Goal: Task Accomplishment & Management: Use online tool/utility

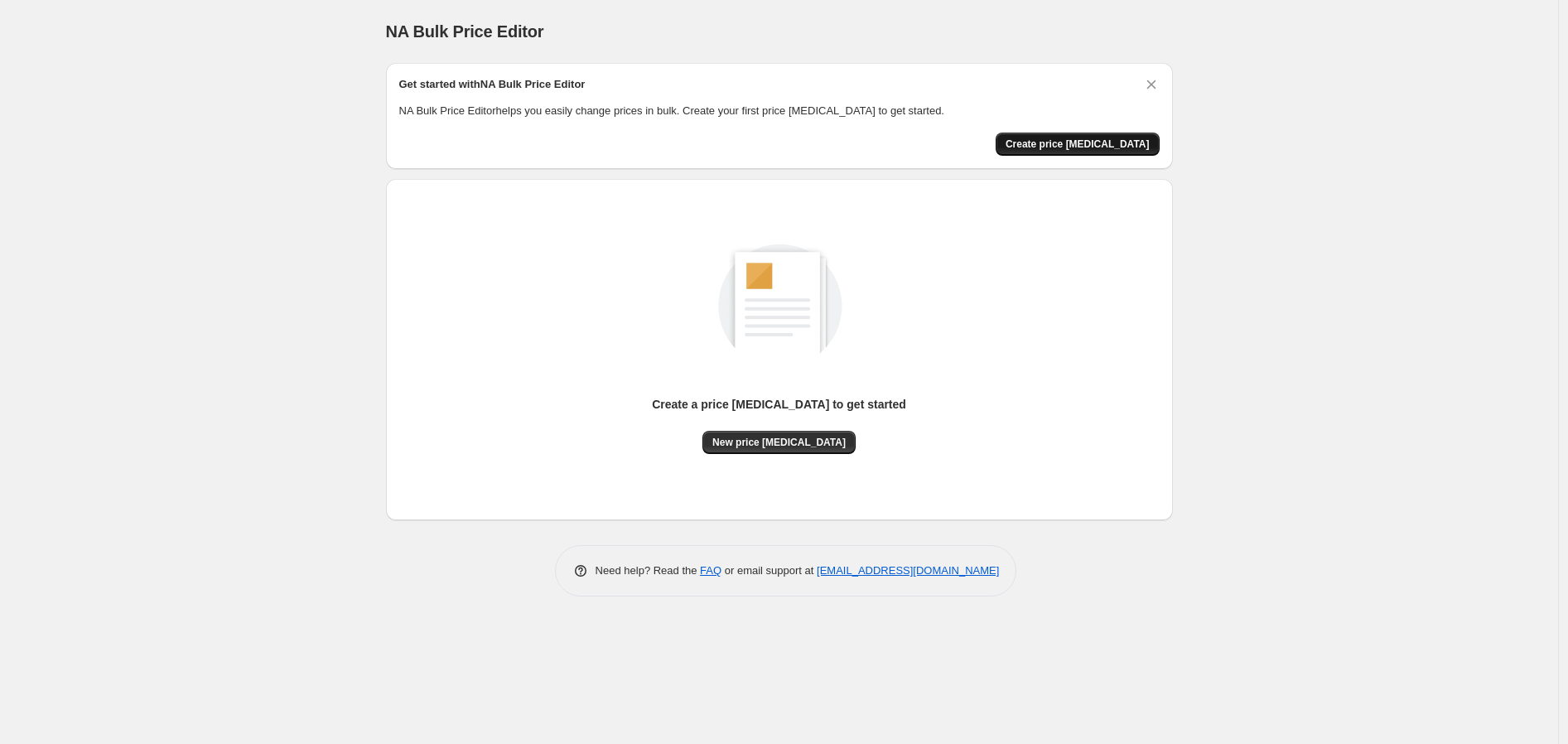
click at [1051, 142] on span "Create price [MEDICAL_DATA]" at bounding box center [1078, 143] width 144 height 13
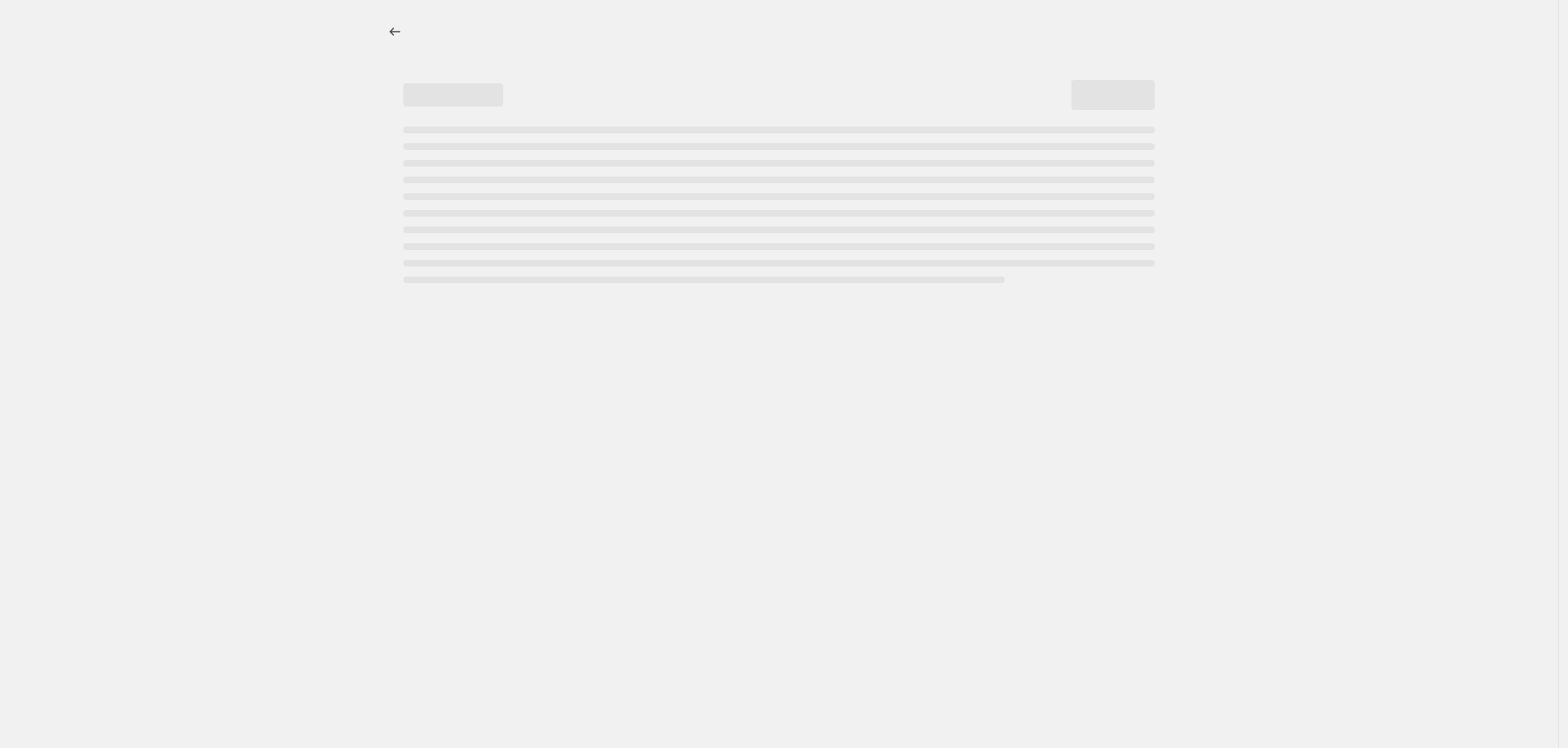
select select "percentage"
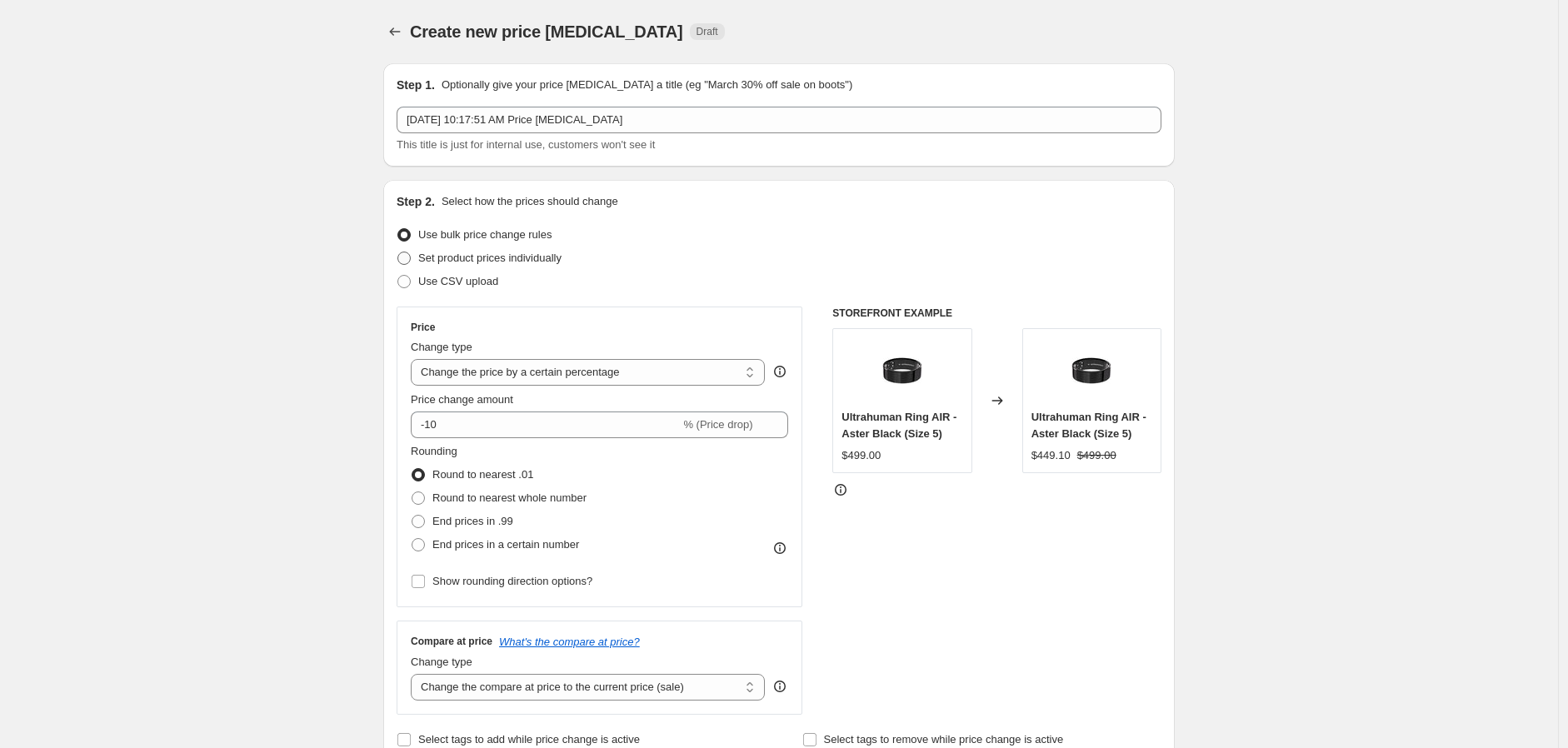
click at [411, 254] on span at bounding box center [404, 258] width 13 height 13
click at [399, 253] on input "Set product prices individually" at bounding box center [398, 252] width 1 height 1
radio input "true"
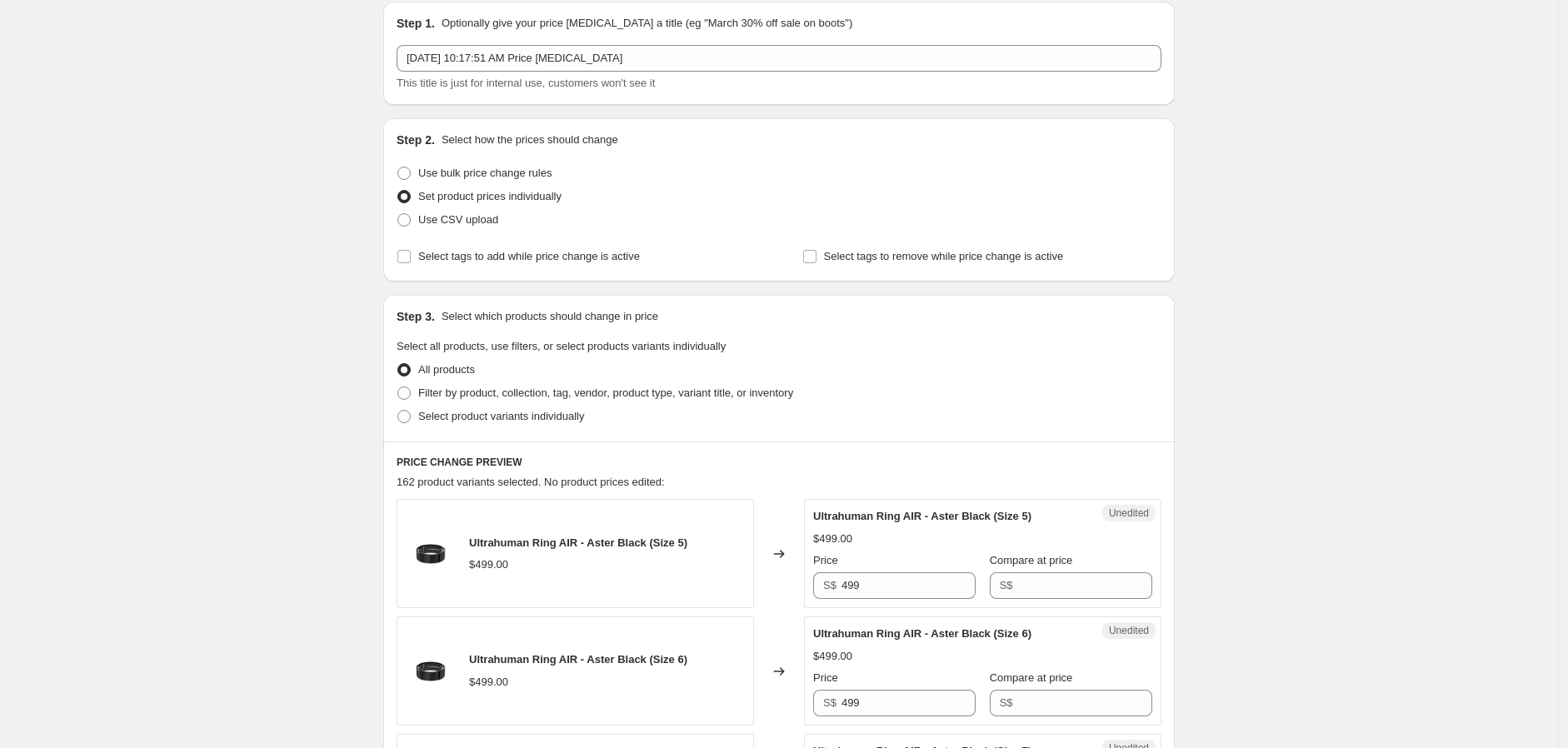
scroll to position [93, 0]
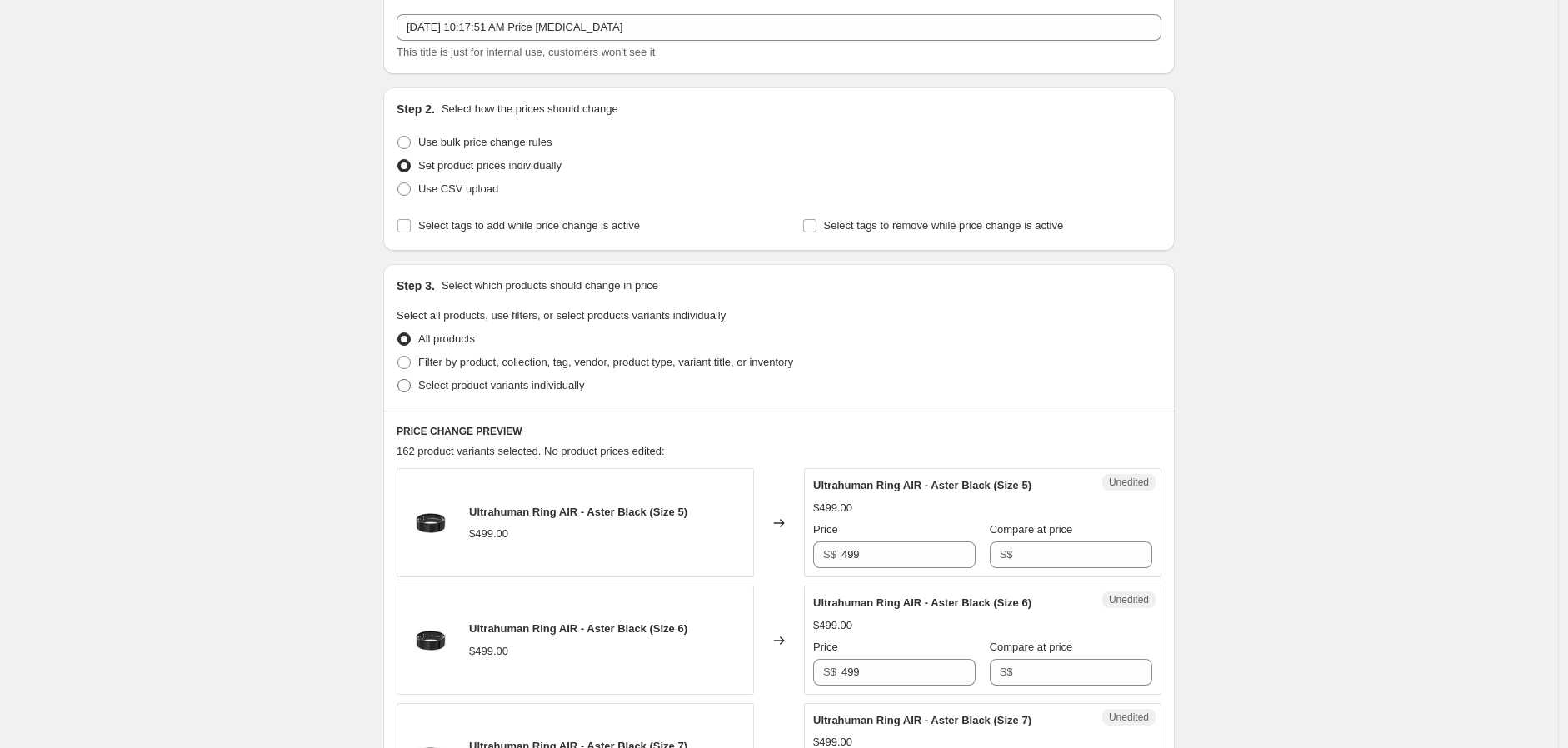
click at [408, 385] on span at bounding box center [404, 385] width 13 height 13
click at [399, 380] on input "Select product variants individually" at bounding box center [398, 379] width 1 height 1
radio input "true"
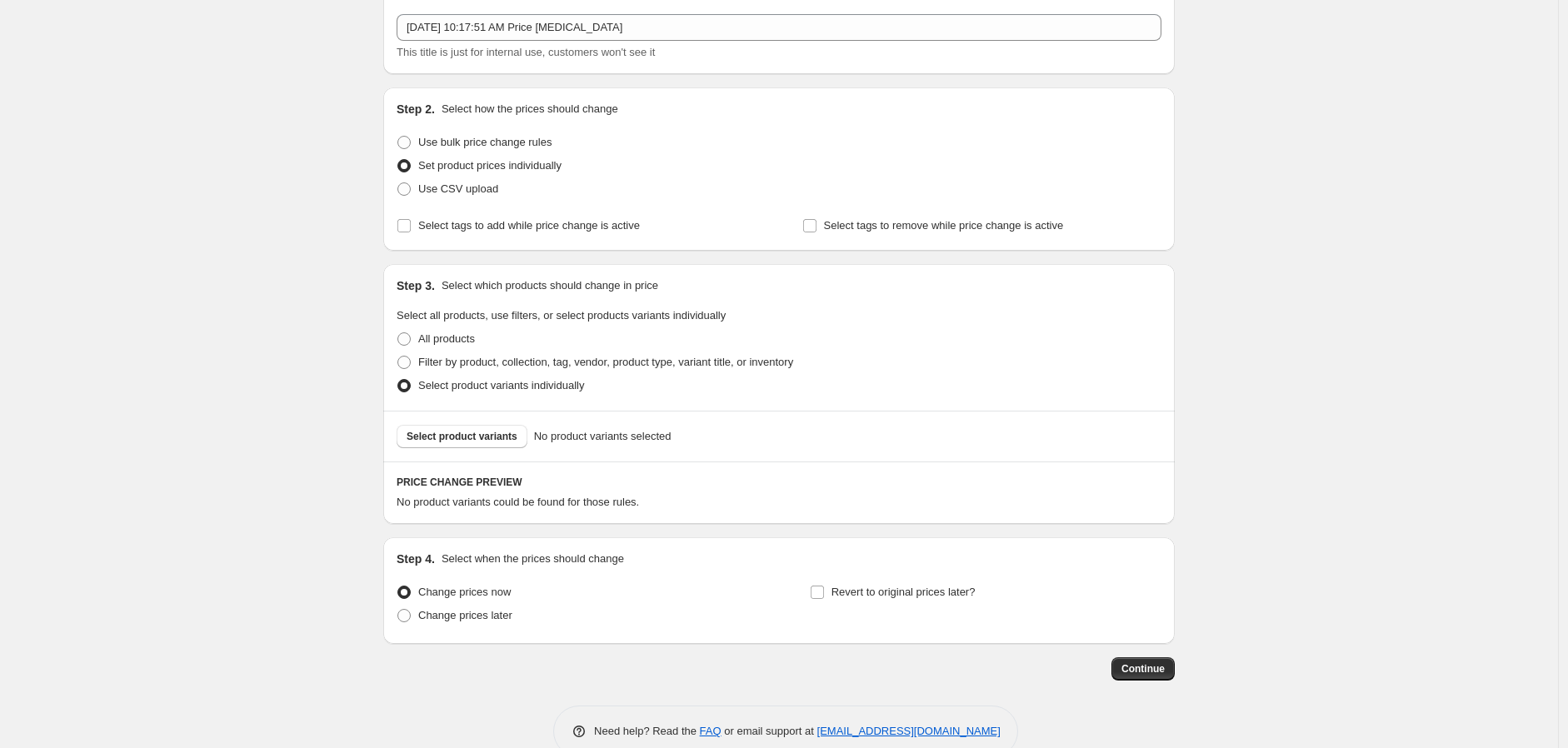
scroll to position [126, 0]
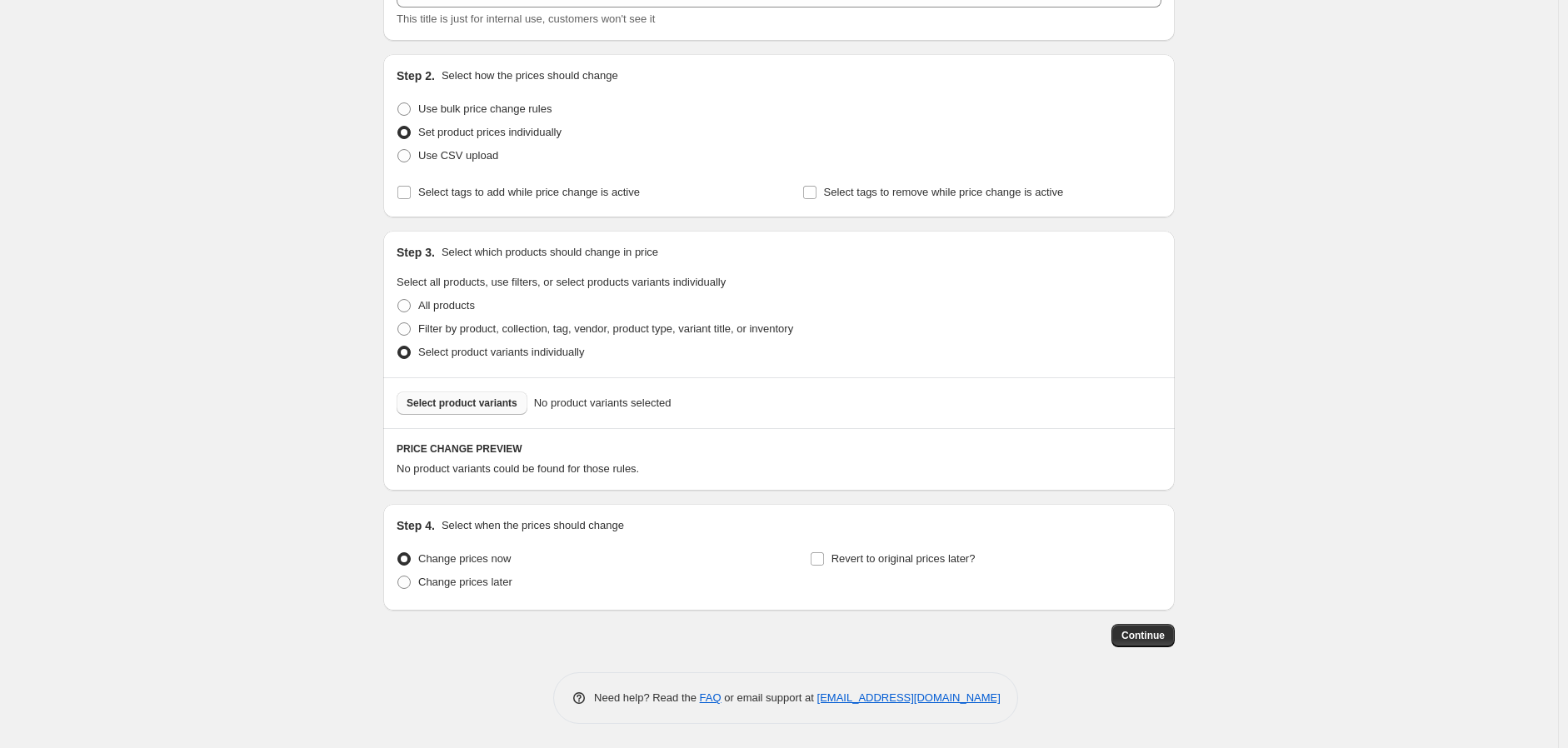
click at [492, 413] on button "Select product variants" at bounding box center [462, 403] width 131 height 23
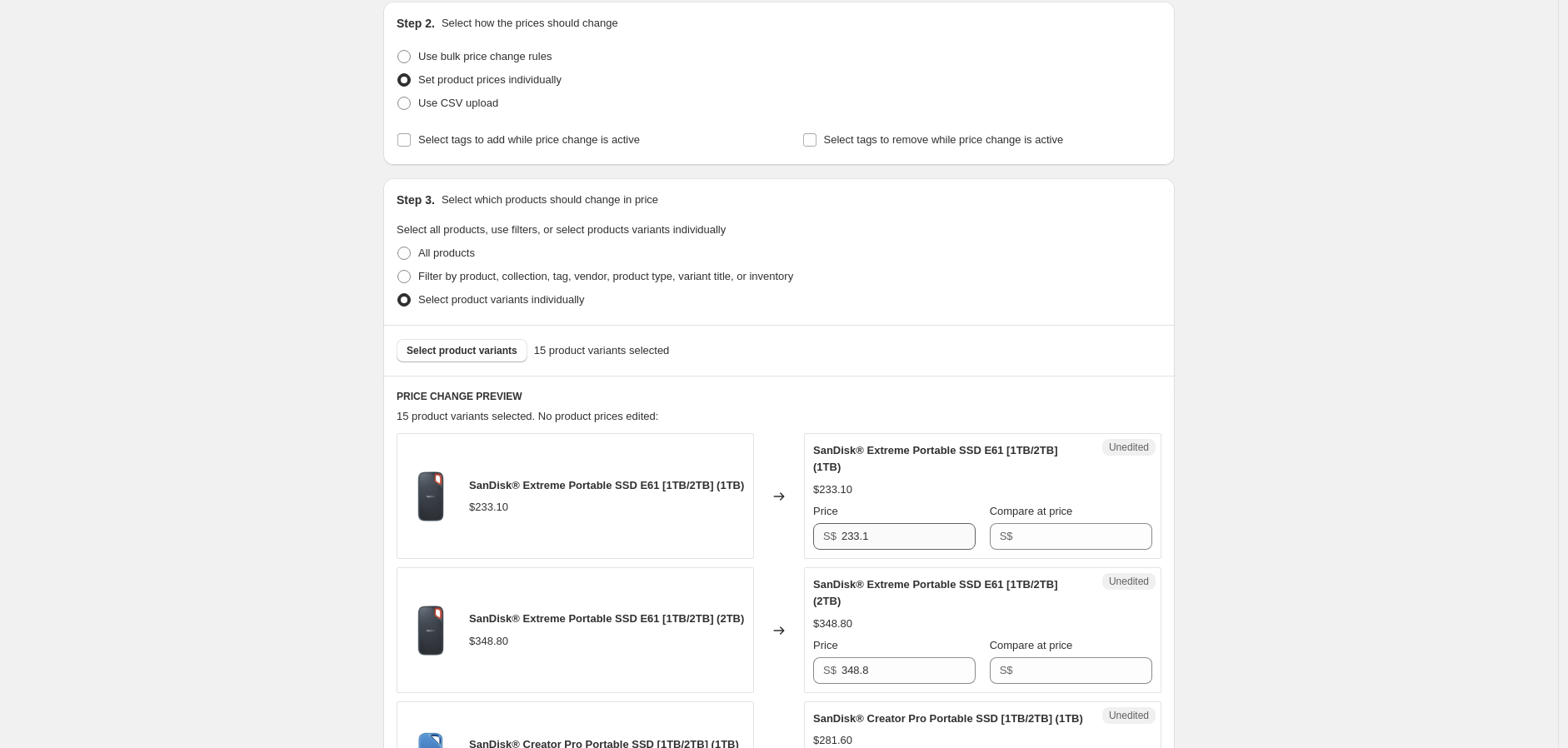
scroll to position [218, 0]
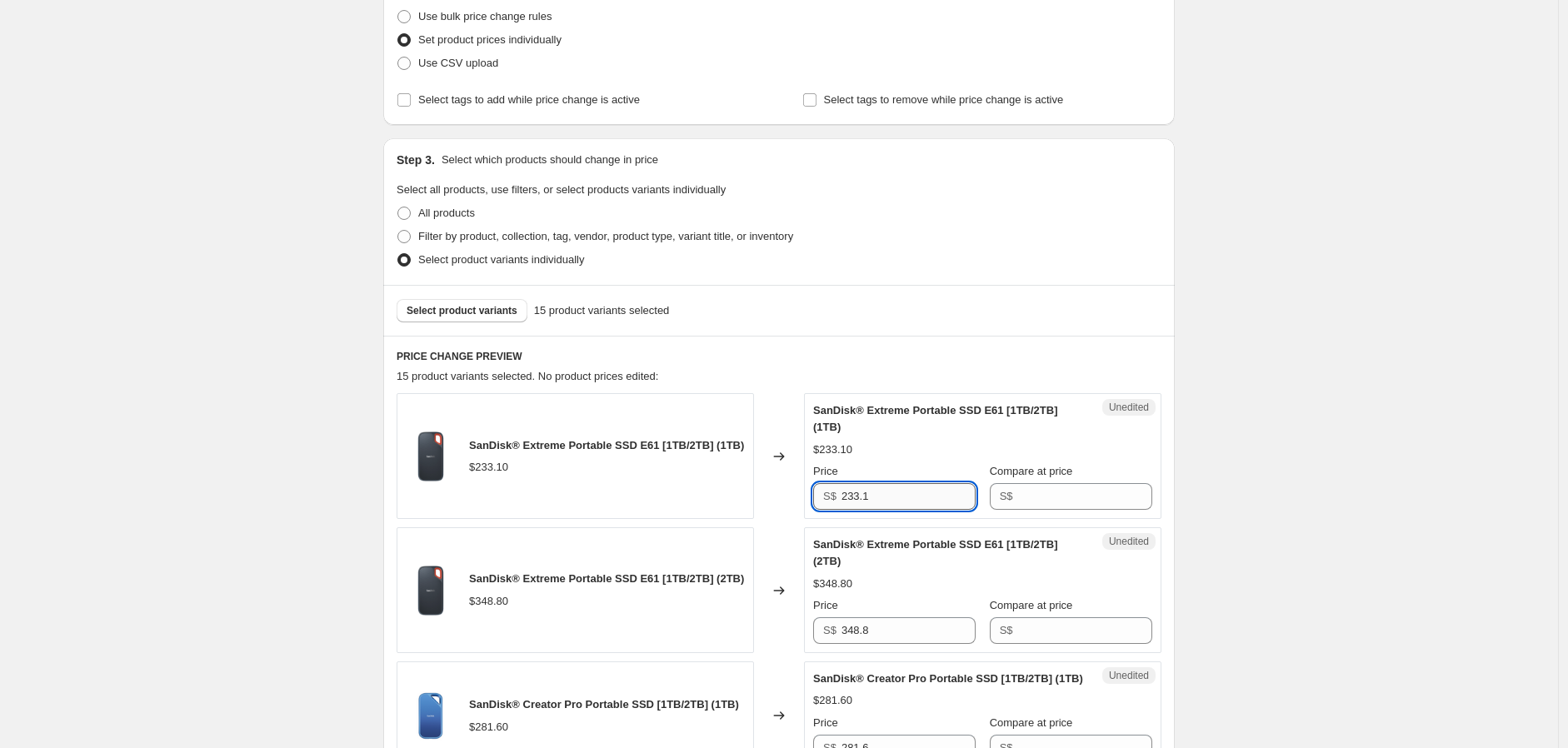
click at [889, 496] on input "233.1" at bounding box center [908, 496] width 134 height 27
drag, startPoint x: 889, startPoint y: 496, endPoint x: 829, endPoint y: 483, distance: 61.4
click at [829, 483] on div "S$ 233.1" at bounding box center [893, 496] width 162 height 27
click at [1062, 488] on input "Compare at price" at bounding box center [1085, 496] width 134 height 27
paste input "233.1"
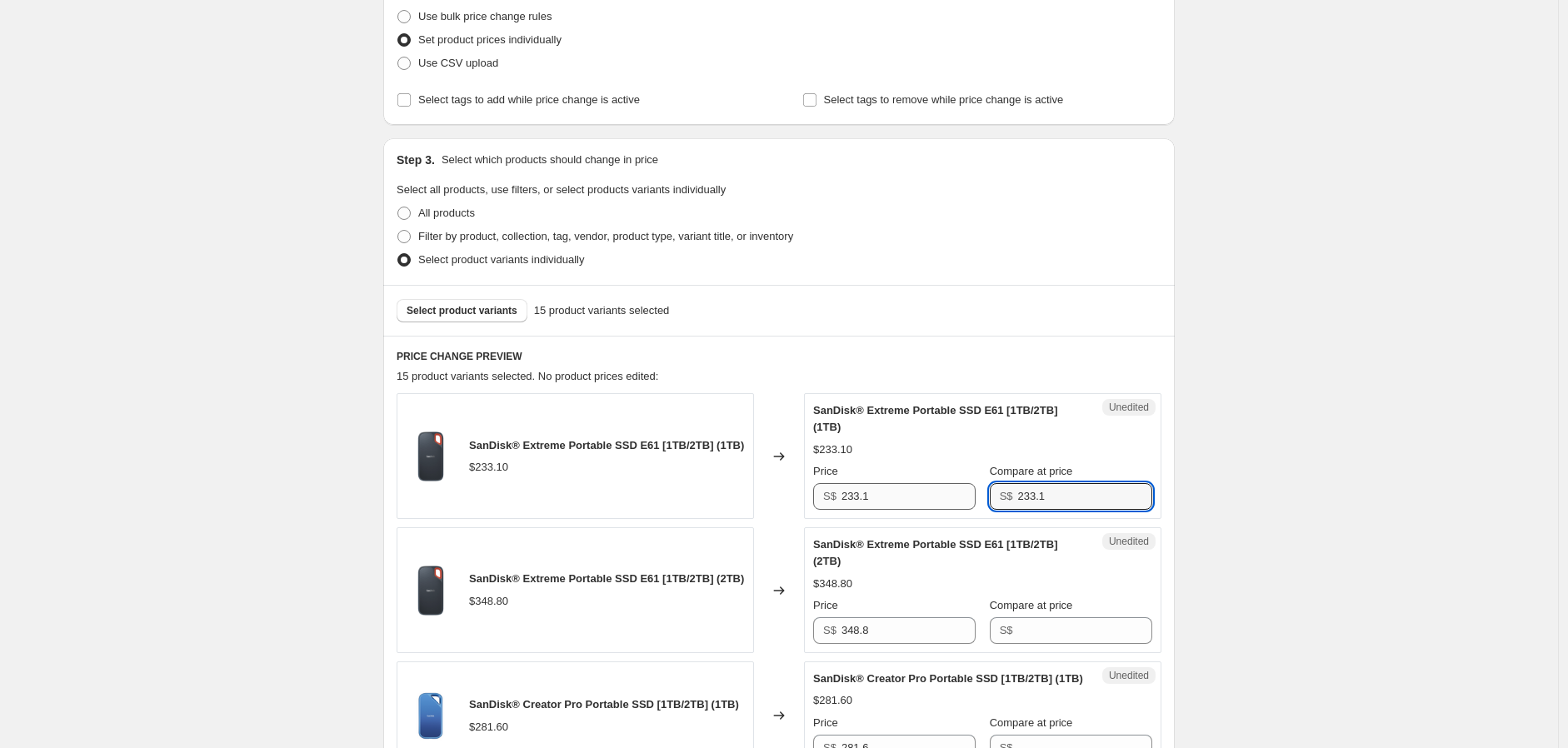
type input "233.1"
drag, startPoint x: 887, startPoint y: 494, endPoint x: 841, endPoint y: 490, distance: 46.2
click at [842, 489] on div "S$ 233.1" at bounding box center [893, 496] width 162 height 27
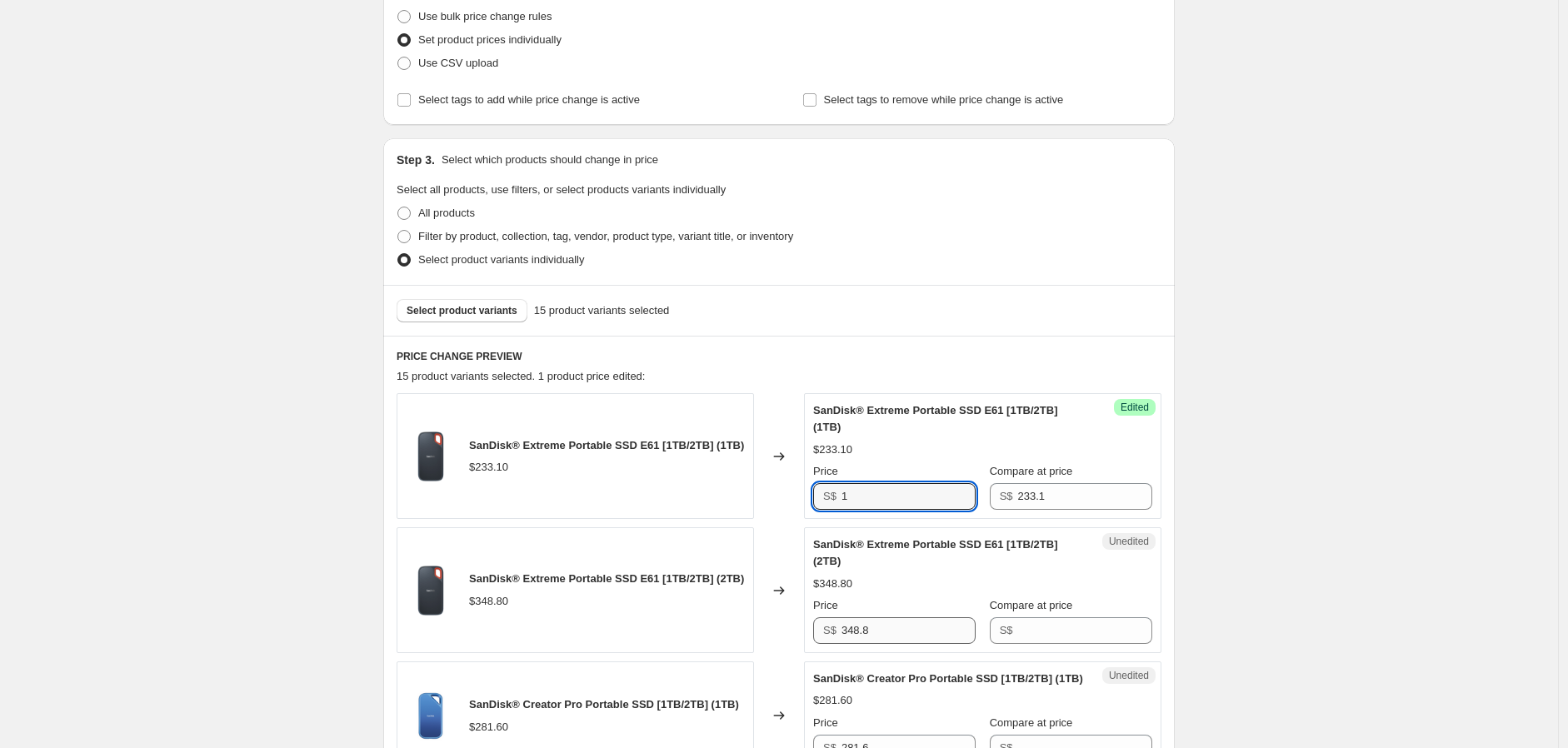
type input "1"
click at [926, 617] on input "348.8" at bounding box center [908, 630] width 134 height 27
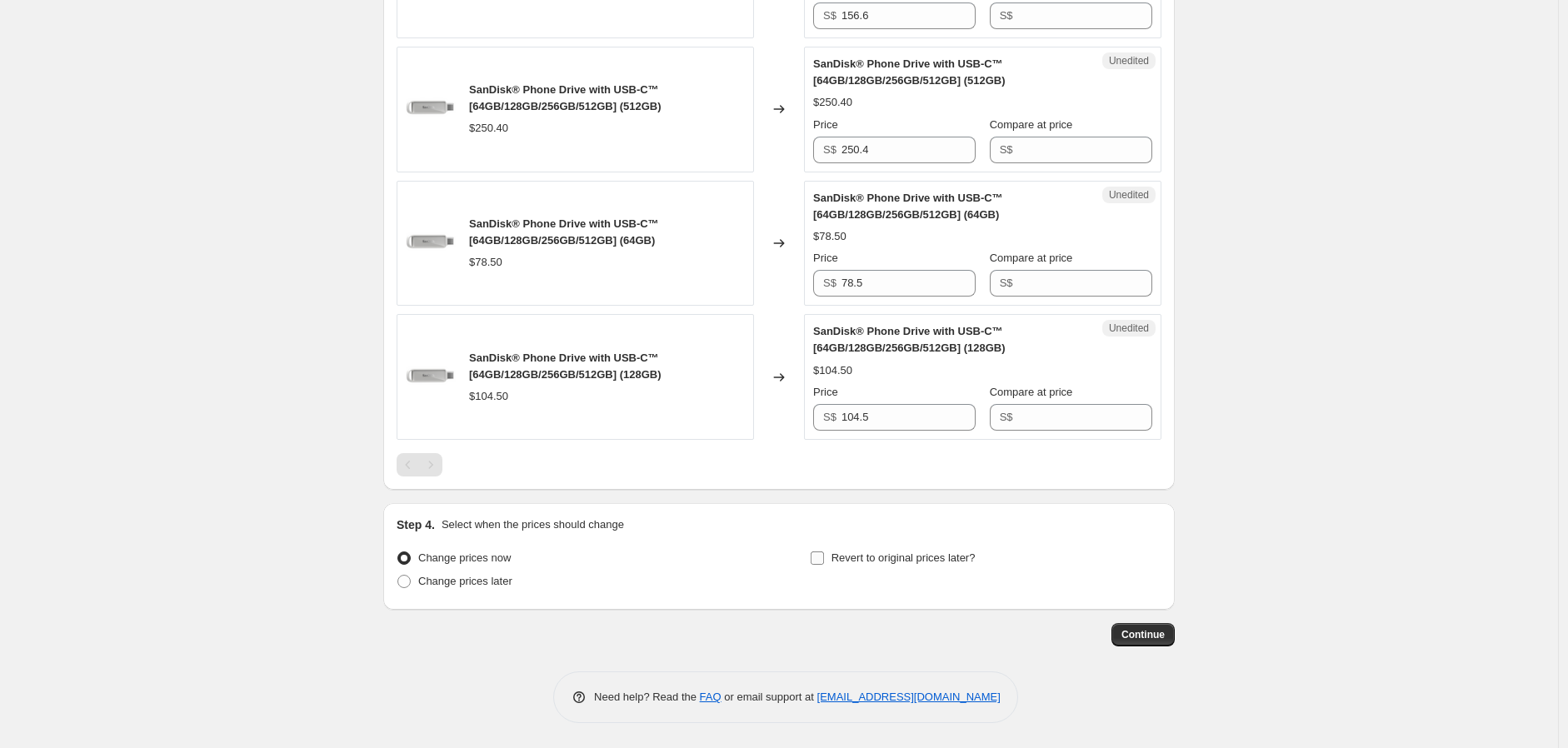
scroll to position [2140, 0]
click at [411, 580] on span at bounding box center [404, 581] width 13 height 13
click at [399, 575] on input "Change prices later" at bounding box center [398, 574] width 1 height 1
radio input "true"
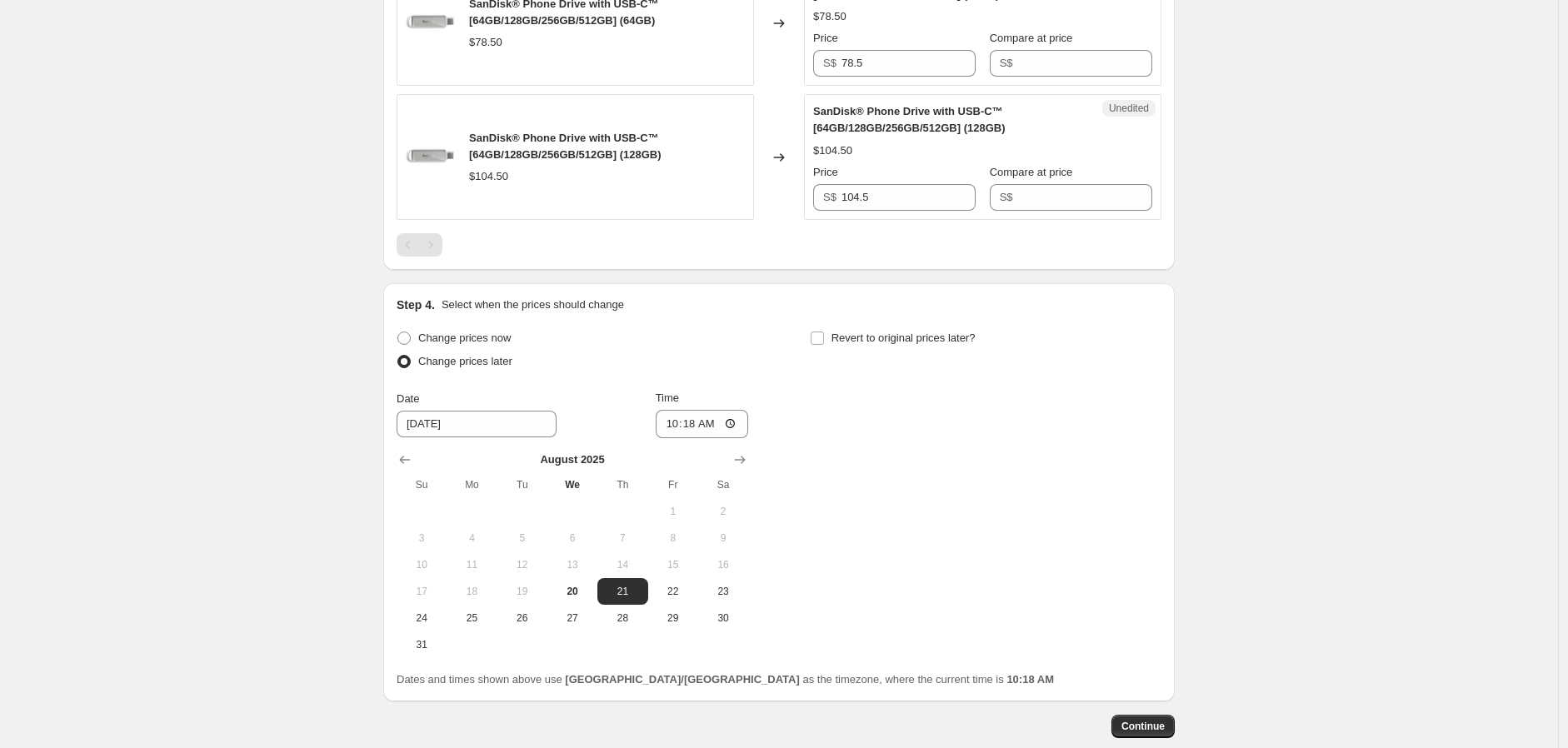
scroll to position [2451, 0]
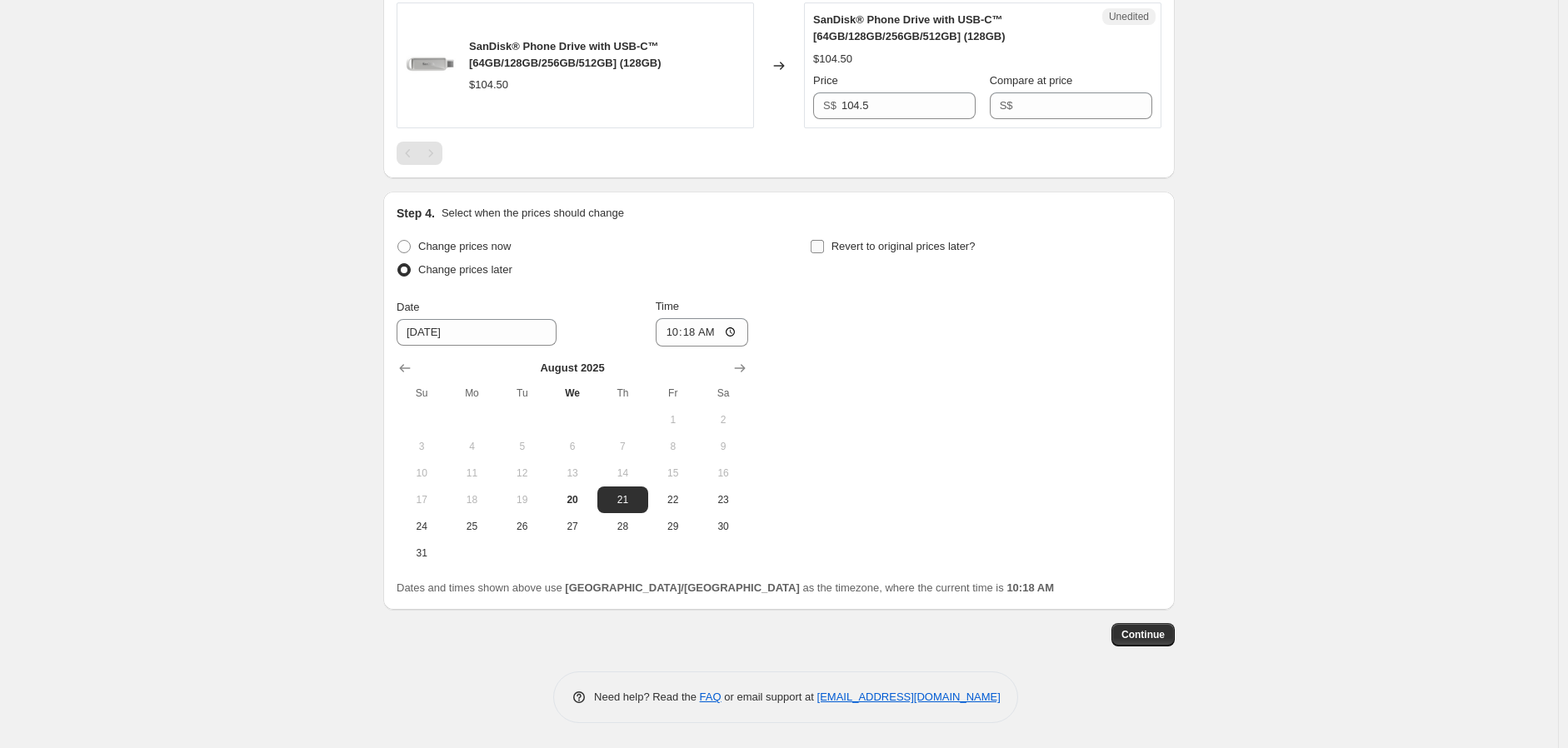
click at [824, 246] on input "Revert to original prices later?" at bounding box center [817, 246] width 13 height 13
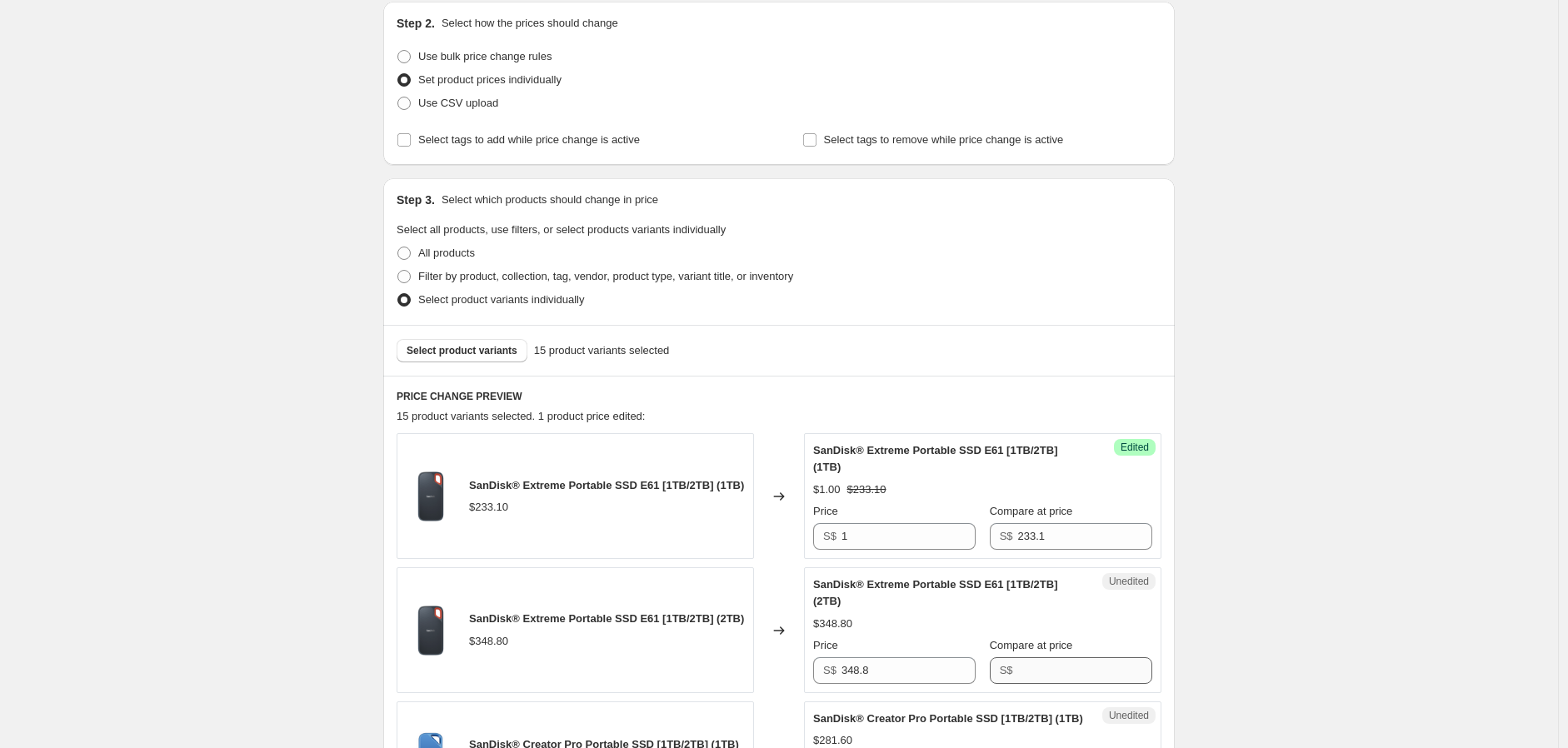
scroll to position [463, 0]
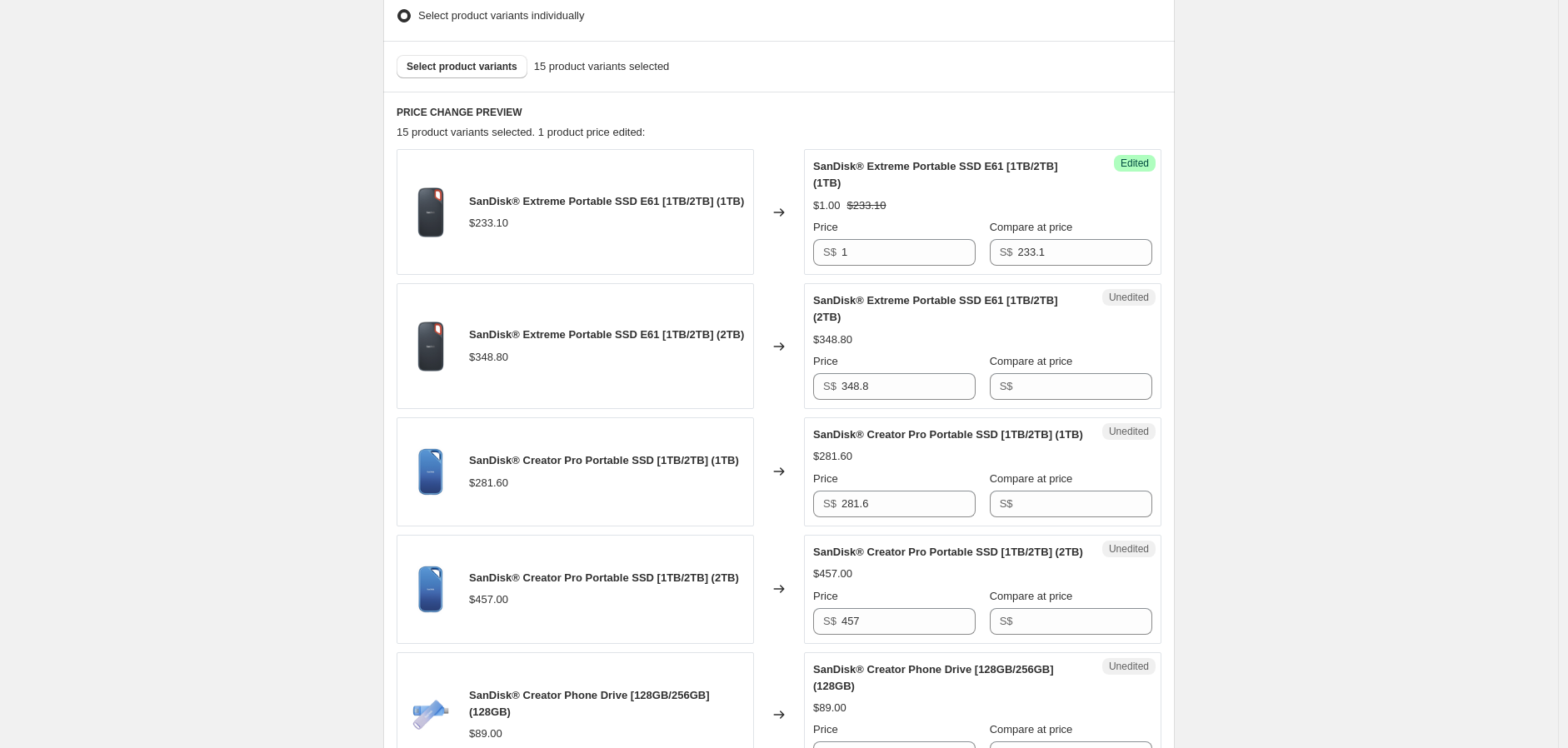
checkbox input "false"
